Goal: Transaction & Acquisition: Obtain resource

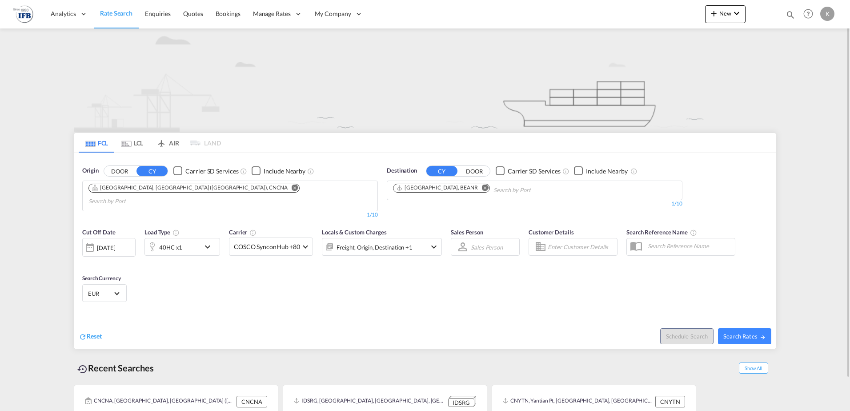
scroll to position [35, 0]
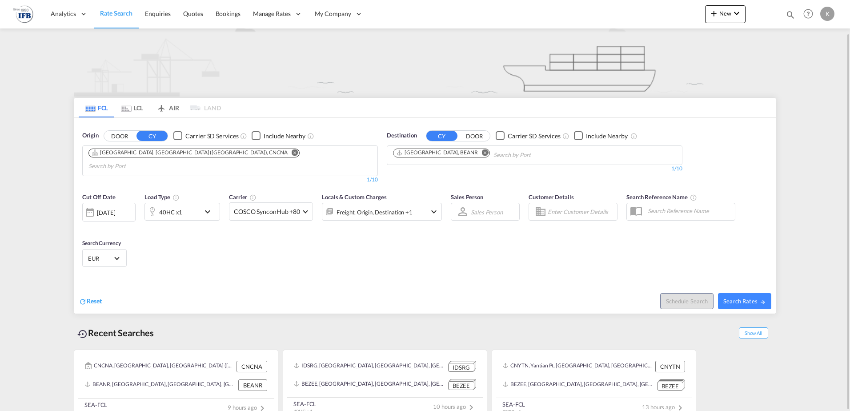
click at [292, 154] on md-icon "Remove" at bounding box center [295, 152] width 7 height 7
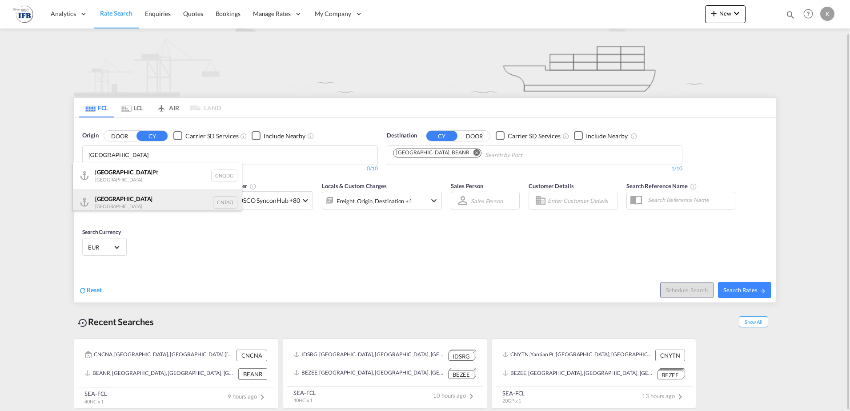
type input "[GEOGRAPHIC_DATA]"
click at [120, 199] on div "Qingdao China CNTAO" at bounding box center [157, 202] width 169 height 27
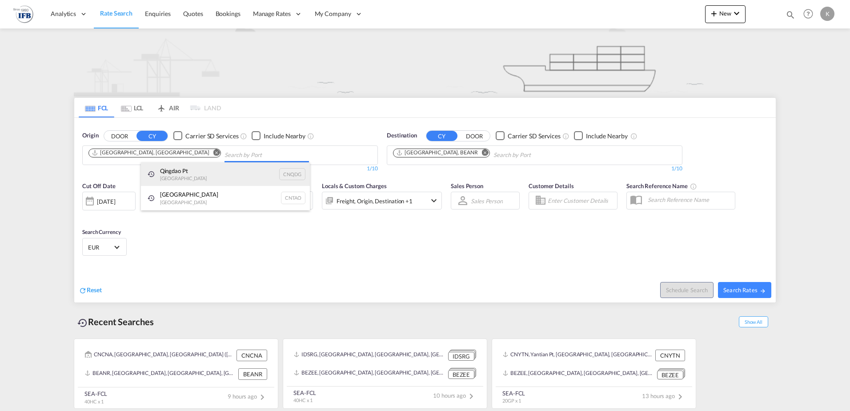
type input "q"
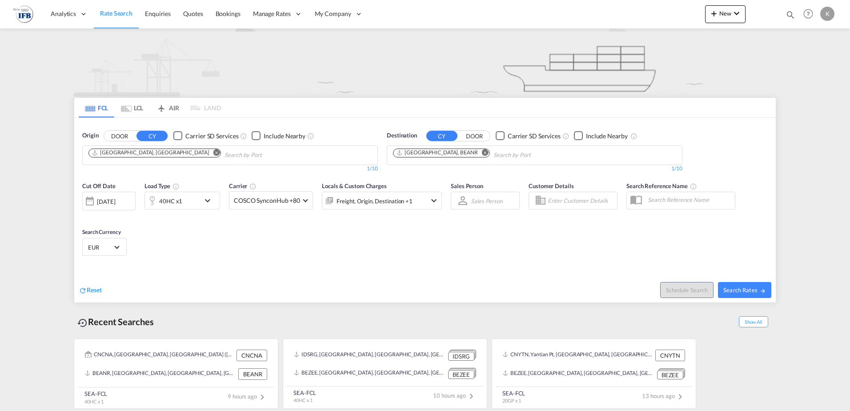
click at [208, 154] on body "Analytics Reports Dashboard Rate Search Enquiries Quotes Bookings" at bounding box center [425, 205] width 850 height 411
click at [115, 200] on div "[DATE]" at bounding box center [106, 201] width 18 height 8
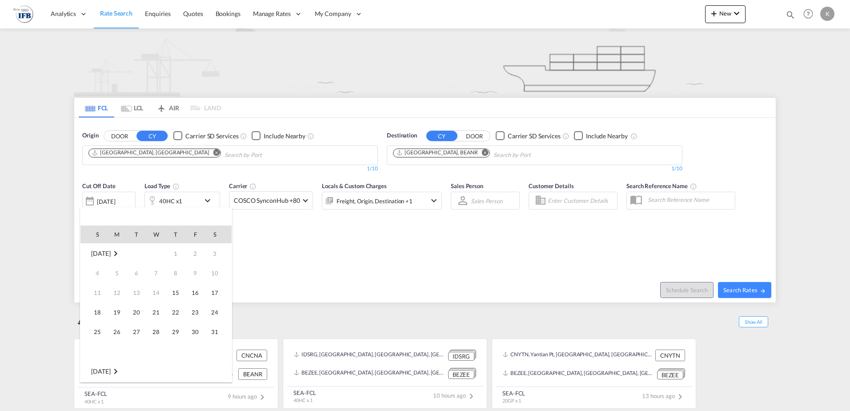
scroll to position [354, 0]
click at [151, 312] on span "20" at bounding box center [156, 312] width 18 height 18
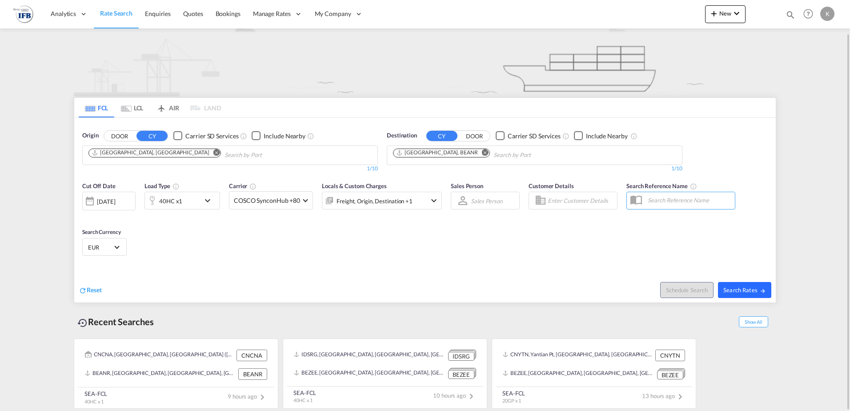
click at [750, 291] on span "Search Rates" at bounding box center [745, 289] width 43 height 7
type input "CNTAO to BEANR / [DATE]"
